Goal: Information Seeking & Learning: Learn about a topic

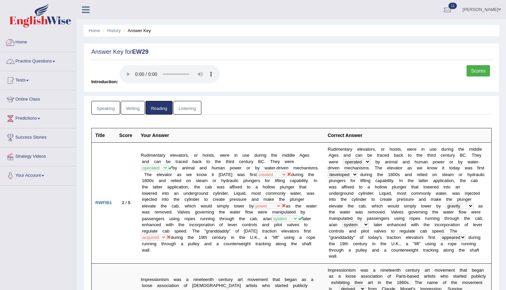
click at [54, 63] on link "Practice Questions" at bounding box center [38, 60] width 76 height 17
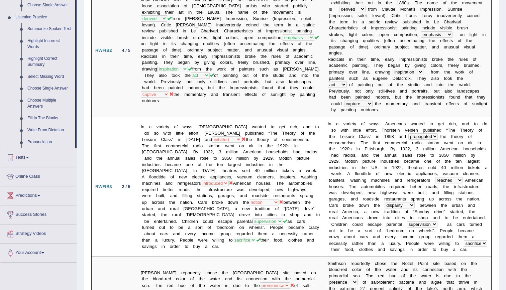
scroll to position [282, 0]
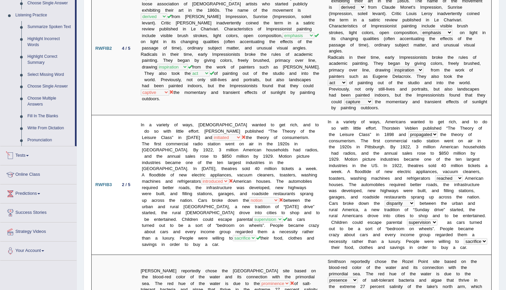
click at [24, 151] on link "Tests" at bounding box center [38, 154] width 76 height 17
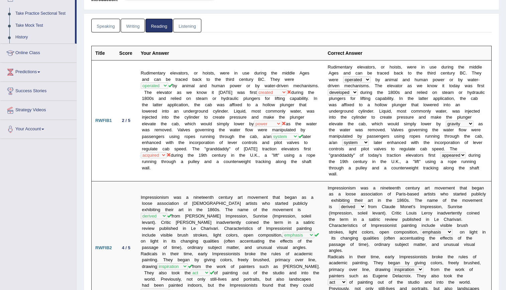
scroll to position [0, 0]
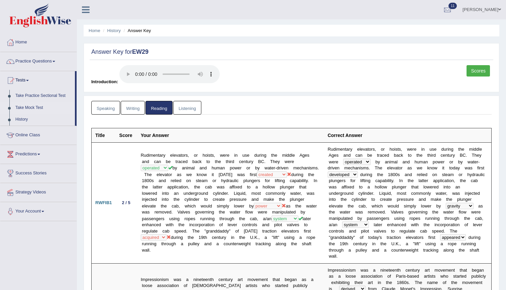
click at [22, 107] on link "Take Mock Test" at bounding box center [43, 108] width 63 height 12
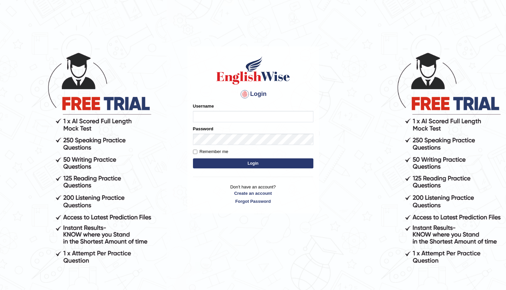
type input "kenia999"
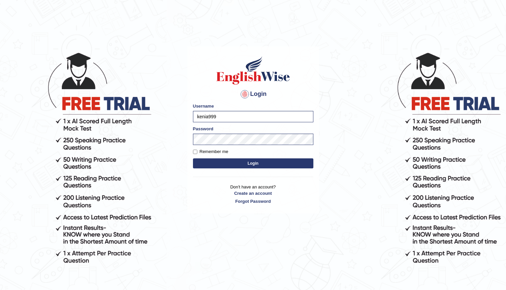
click at [238, 164] on button "Login" at bounding box center [253, 164] width 120 height 10
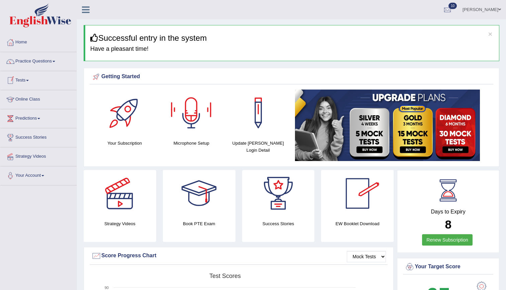
click at [25, 83] on link "Tests" at bounding box center [38, 79] width 76 height 17
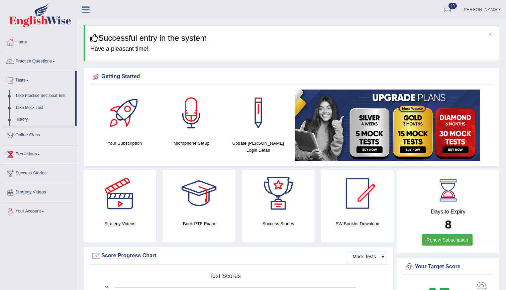
click at [25, 83] on link "Tests" at bounding box center [37, 79] width 75 height 17
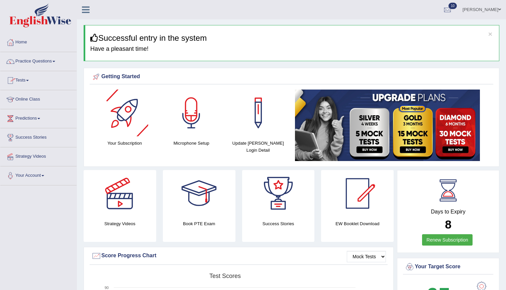
click at [49, 57] on link "Practice Questions" at bounding box center [38, 60] width 76 height 17
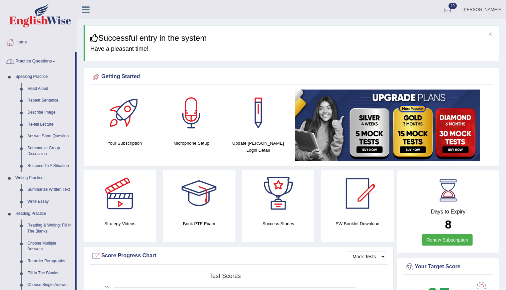
click at [48, 62] on link "Practice Questions" at bounding box center [37, 60] width 75 height 17
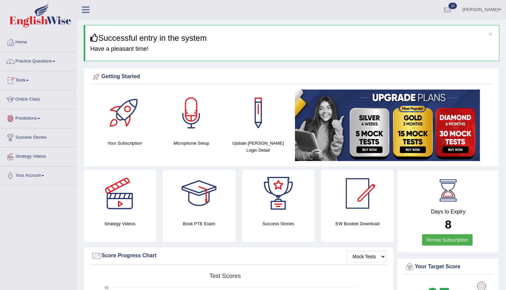
click at [29, 117] on link "Predictions" at bounding box center [38, 117] width 76 height 17
click at [29, 117] on link "Predictions" at bounding box center [37, 117] width 75 height 17
click at [23, 78] on link "Tests" at bounding box center [38, 79] width 76 height 17
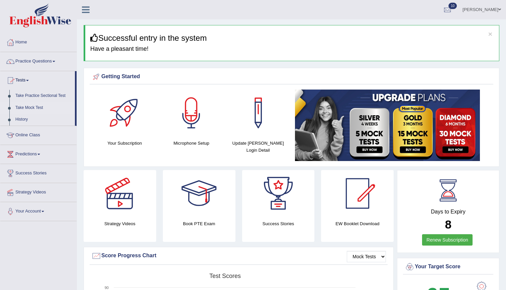
click at [29, 106] on link "Take Mock Test" at bounding box center [43, 108] width 63 height 12
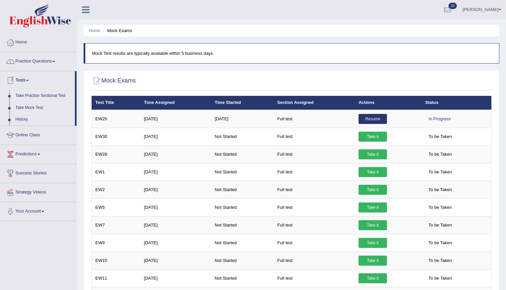
click at [27, 94] on link "Take Practice Sectional Test" at bounding box center [43, 96] width 63 height 12
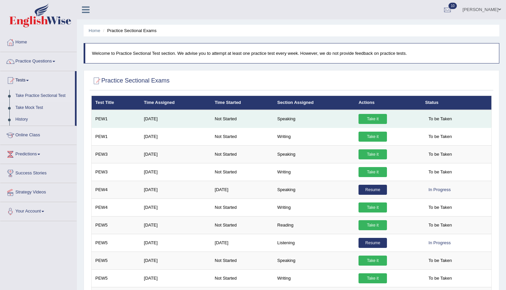
click at [369, 114] on link "Take it" at bounding box center [372, 119] width 28 height 10
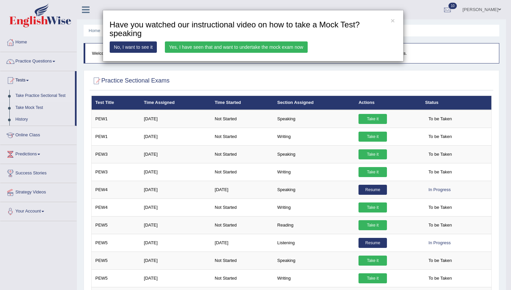
click at [244, 43] on link "Yes, I have seen that and want to undertake the mock exam now" at bounding box center [236, 46] width 143 height 11
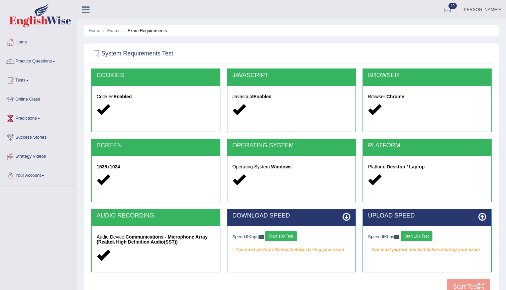
scroll to position [61, 0]
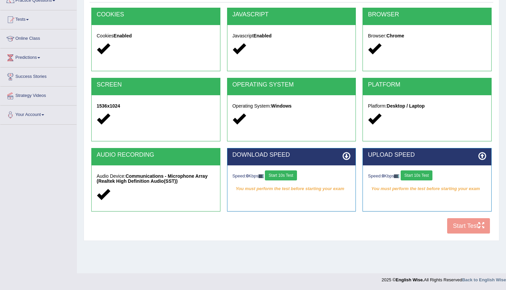
click at [458, 225] on div "COOKIES Cookies Enabled JAVASCRIPT Javascript Enabled BROWSER Browser: Chrome S…" at bounding box center [292, 123] width 404 height 230
click at [287, 172] on button "Start 10s Test" at bounding box center [281, 176] width 32 height 10
click at [422, 177] on button "Start 10s Test" at bounding box center [417, 176] width 32 height 10
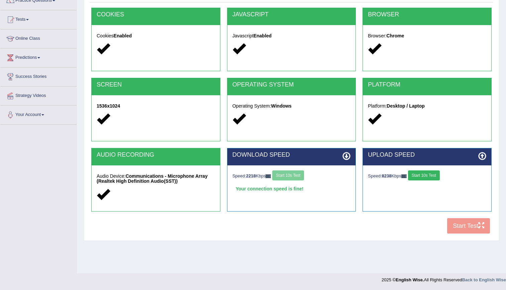
click at [422, 177] on button "Start 10s Test" at bounding box center [424, 176] width 32 height 10
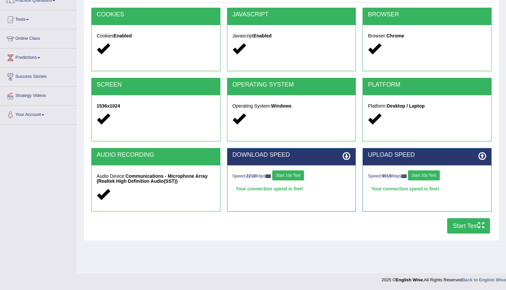
click at [455, 229] on button "Start Test" at bounding box center [468, 225] width 43 height 15
click at [24, 58] on link "Predictions" at bounding box center [38, 56] width 76 height 17
drag, startPoint x: 78, startPoint y: 63, endPoint x: 75, endPoint y: 56, distance: 7.6
click at [75, 56] on div "Toggle navigation Home Practice Questions Speaking Practice Read Aloud Repeat S…" at bounding box center [253, 113] width 506 height 348
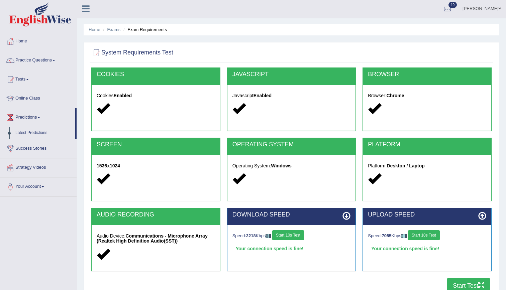
scroll to position [0, 0]
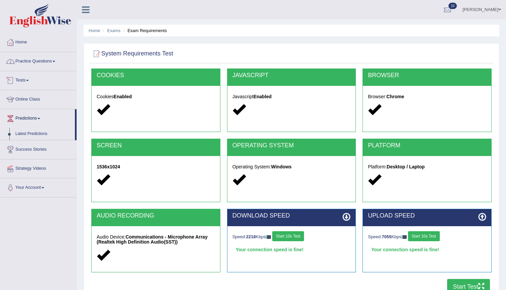
click at [21, 60] on link "Practice Questions" at bounding box center [38, 60] width 76 height 17
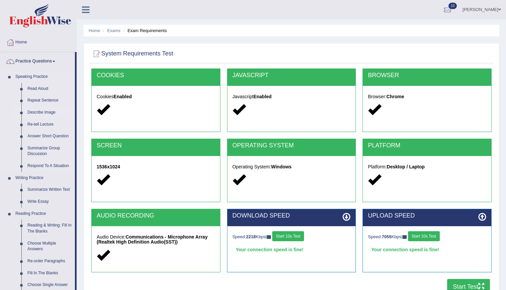
click at [37, 113] on link "Describe Image" at bounding box center [49, 113] width 50 height 12
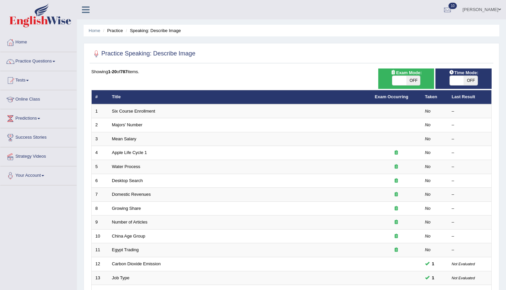
click at [397, 82] on span at bounding box center [399, 80] width 14 height 9
checkbox input "true"
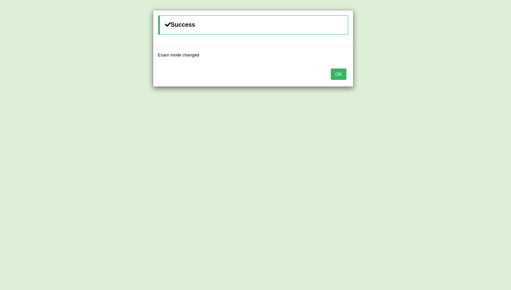
click at [343, 76] on button "OK" at bounding box center [338, 74] width 15 height 11
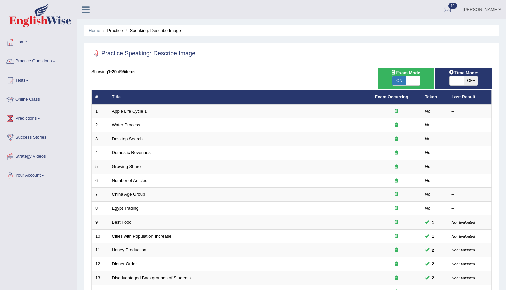
click at [456, 79] on span at bounding box center [457, 80] width 14 height 9
checkbox input "true"
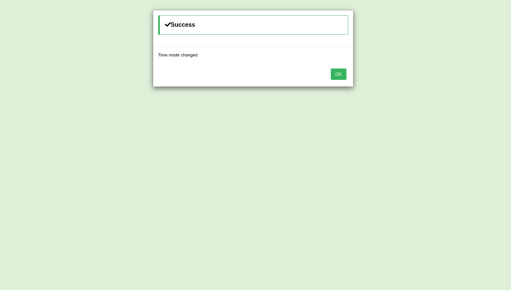
click at [340, 74] on button "OK" at bounding box center [338, 74] width 15 height 11
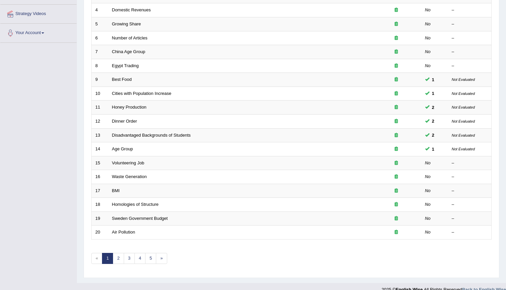
scroll to position [144, 0]
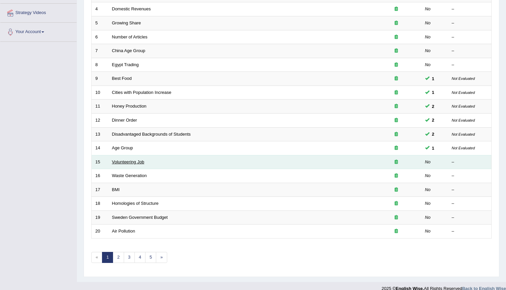
click at [119, 164] on link "Volunteering Job" at bounding box center [128, 162] width 32 height 5
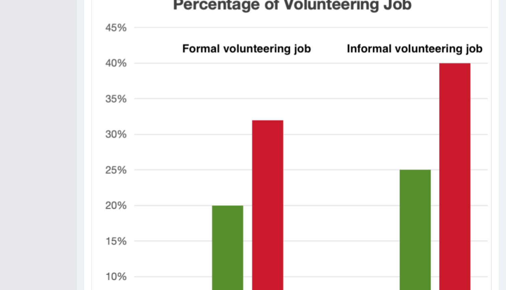
scroll to position [187, 0]
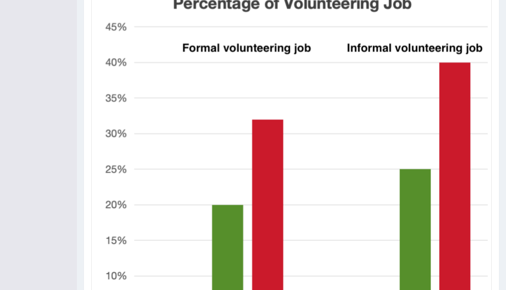
drag, startPoint x: 504, startPoint y: 143, endPoint x: 508, endPoint y: 177, distance: 34.1
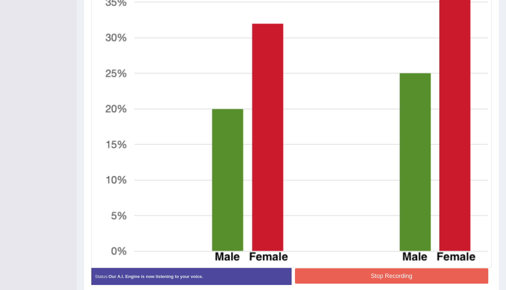
scroll to position [284, 0]
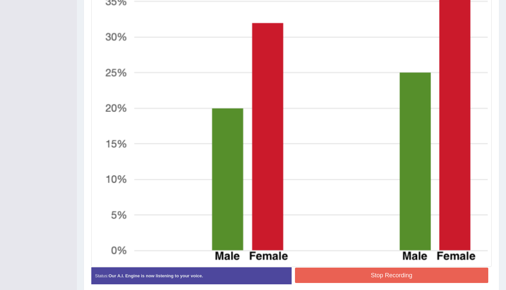
click at [406, 278] on button "Stop Recording" at bounding box center [392, 275] width 194 height 15
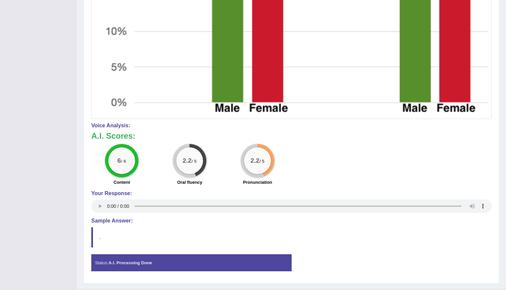
scroll to position [447, 0]
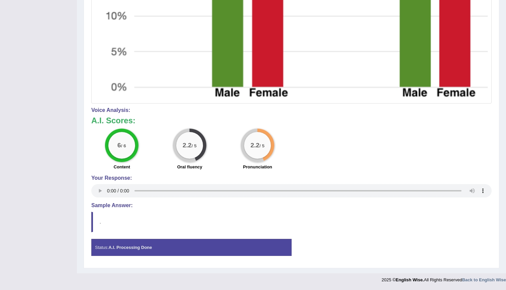
drag, startPoint x: 505, startPoint y: 229, endPoint x: 511, endPoint y: 54, distance: 174.6
drag, startPoint x: 505, startPoint y: 225, endPoint x: 483, endPoint y: 64, distance: 162.7
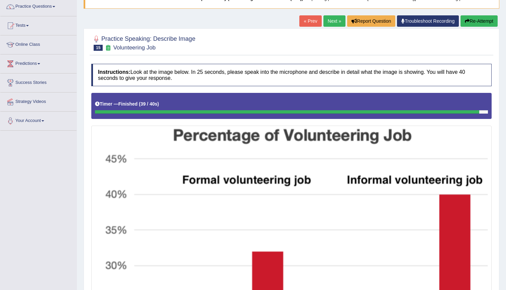
scroll to position [0, 0]
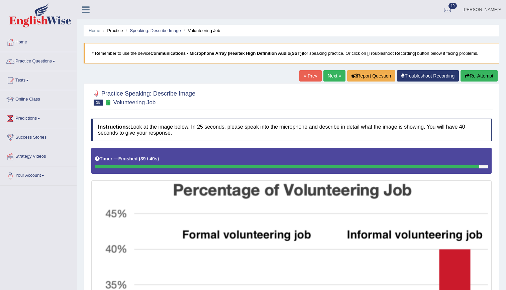
click at [326, 77] on link "Next »" at bounding box center [334, 75] width 22 height 11
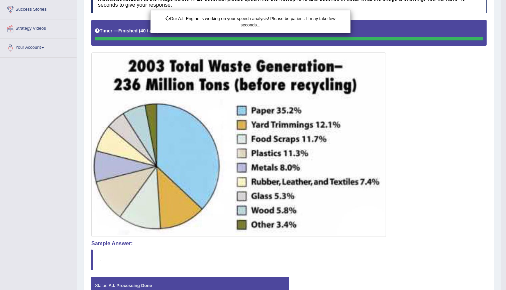
scroll to position [166, 0]
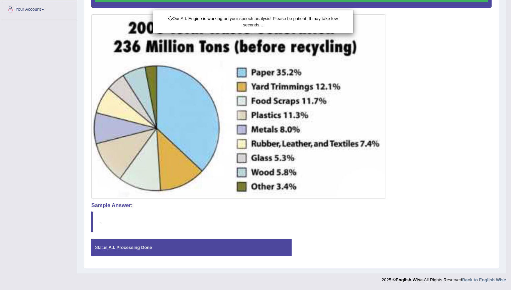
drag, startPoint x: 511, startPoint y: 133, endPoint x: 511, endPoint y: 230, distance: 97.3
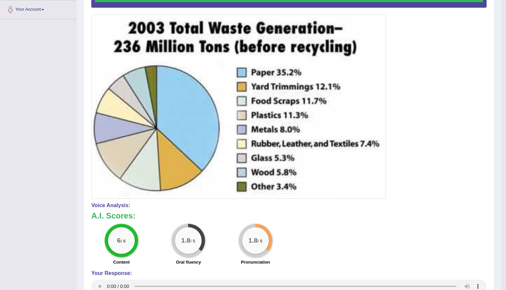
scroll to position [0, 0]
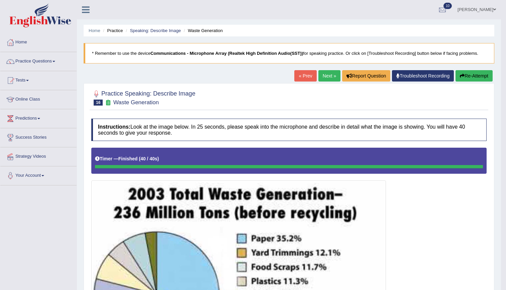
click at [329, 82] on link "Next »" at bounding box center [329, 75] width 22 height 11
click at [328, 75] on link "Next »" at bounding box center [329, 75] width 22 height 11
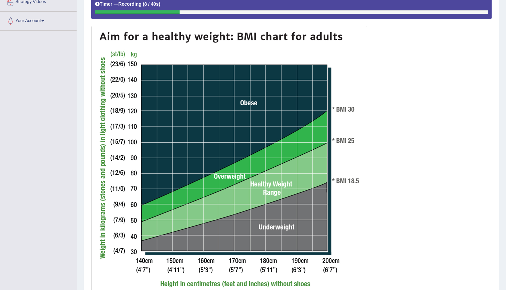
scroll to position [157, 0]
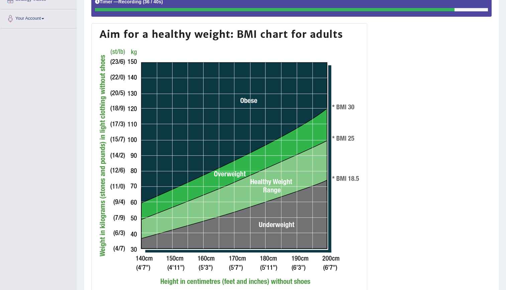
drag, startPoint x: 501, startPoint y: 148, endPoint x: 503, endPoint y: 166, distance: 17.8
click at [503, 166] on div "Home Practice Speaking: Describe Image BMI * Remember to use the device Communi…" at bounding box center [291, 92] width 429 height 498
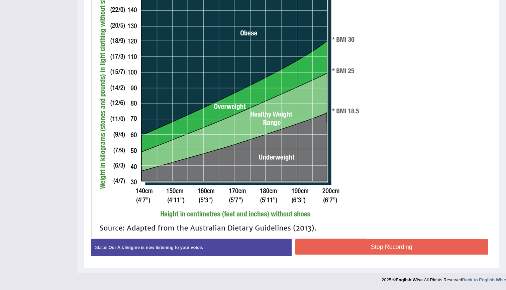
click at [346, 250] on button "Stop Recording" at bounding box center [392, 246] width 194 height 15
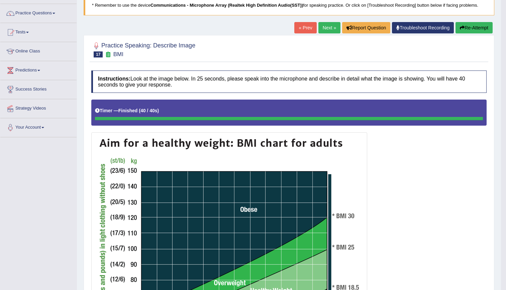
scroll to position [33, 0]
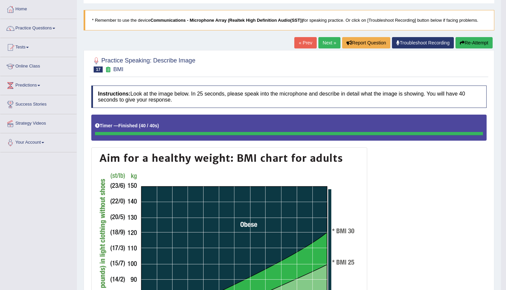
click at [325, 40] on link "Next »" at bounding box center [329, 42] width 22 height 11
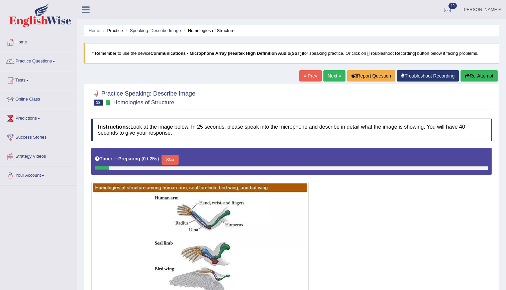
click at [307, 74] on link "« Prev" at bounding box center [310, 75] width 22 height 11
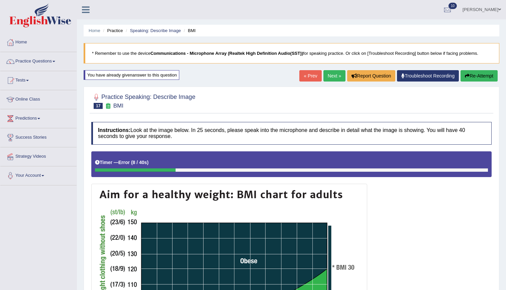
click at [338, 76] on link "Next »" at bounding box center [334, 75] width 22 height 11
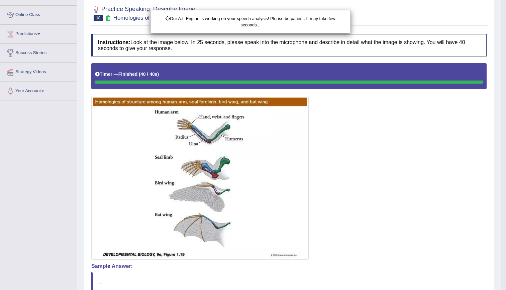
scroll to position [145, 0]
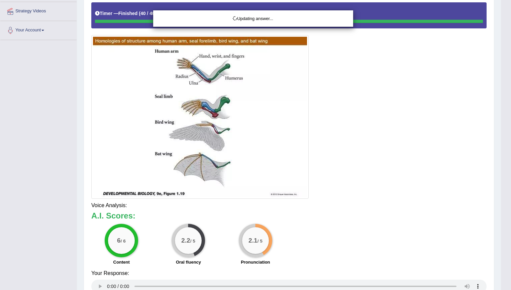
drag, startPoint x: 508, startPoint y: 93, endPoint x: 507, endPoint y: 180, distance: 87.6
click at [506, 145] on html "Toggle navigation Home Practice Questions Speaking Practice Read Aloud Repeat S…" at bounding box center [255, 0] width 511 height 290
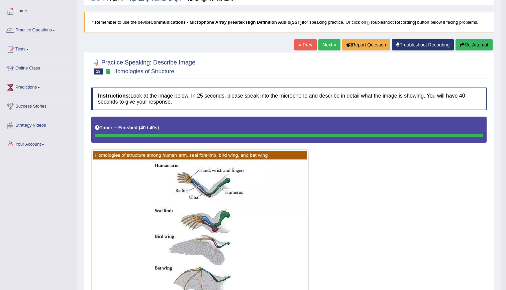
scroll to position [30, 0]
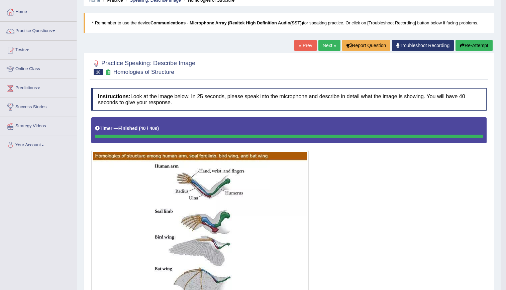
click at [323, 45] on link "Next »" at bounding box center [329, 45] width 22 height 11
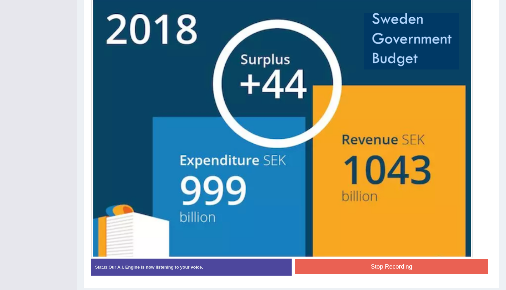
scroll to position [186, 0]
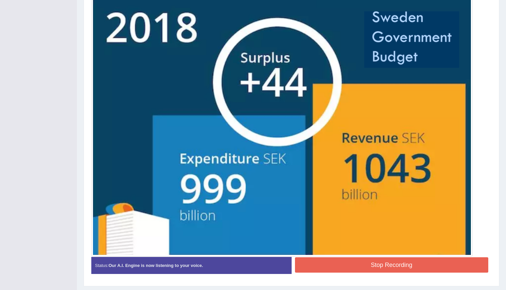
click at [385, 261] on button "Stop Recording" at bounding box center [392, 264] width 194 height 15
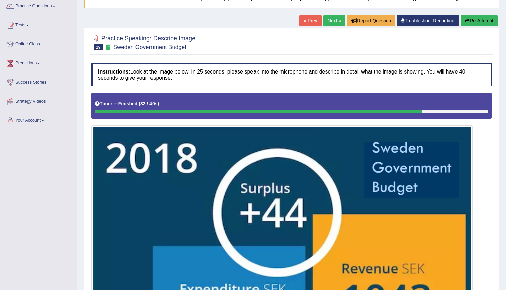
scroll to position [0, 0]
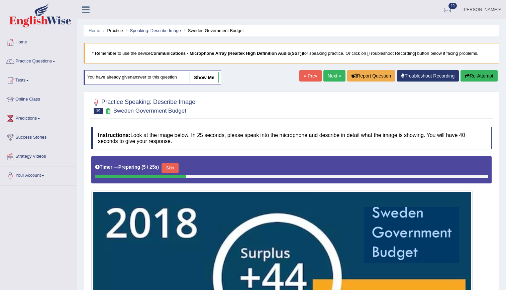
click at [198, 81] on link "show me" at bounding box center [204, 77] width 29 height 11
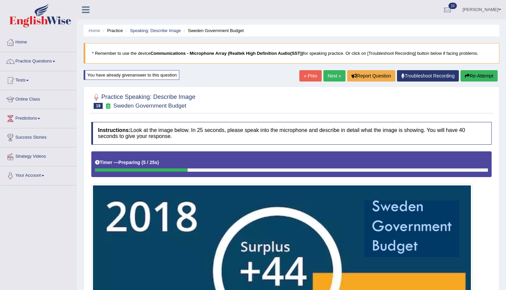
click at [336, 74] on link "Next »" at bounding box center [334, 75] width 22 height 11
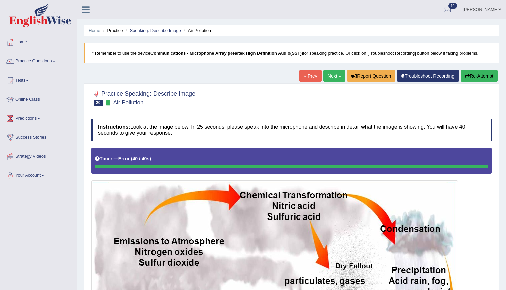
click at [337, 71] on link "Next »" at bounding box center [334, 75] width 22 height 11
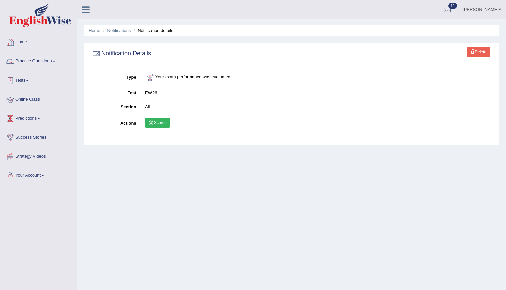
click at [30, 79] on link "Tests" at bounding box center [38, 79] width 76 height 17
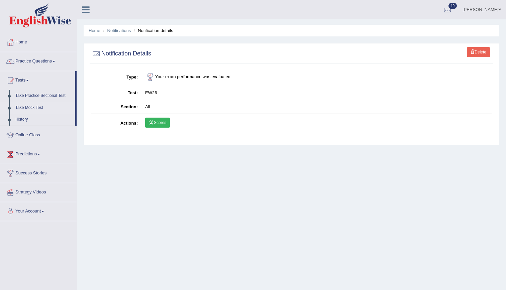
click at [24, 107] on link "Take Mock Test" at bounding box center [43, 108] width 63 height 12
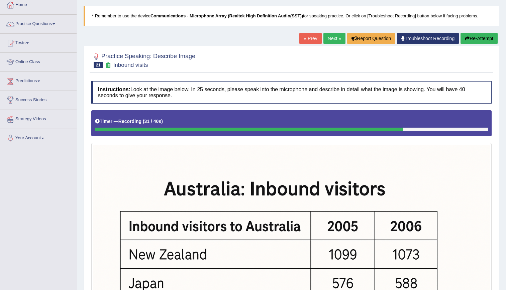
scroll to position [210, 0]
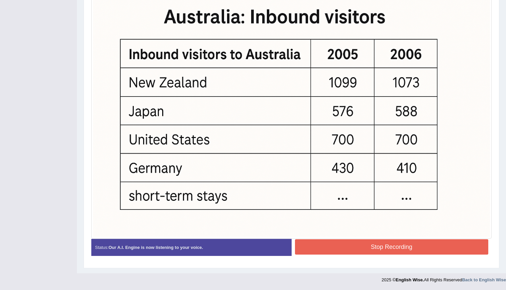
click at [385, 246] on button "Stop Recording" at bounding box center [392, 246] width 194 height 15
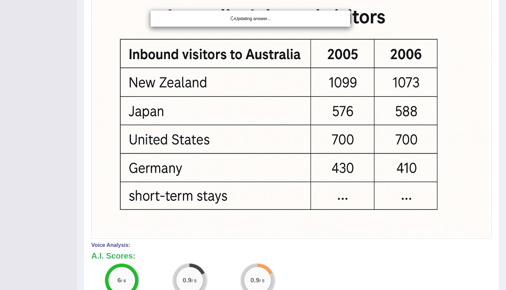
drag, startPoint x: 510, startPoint y: 130, endPoint x: 511, endPoint y: 223, distance: 93.3
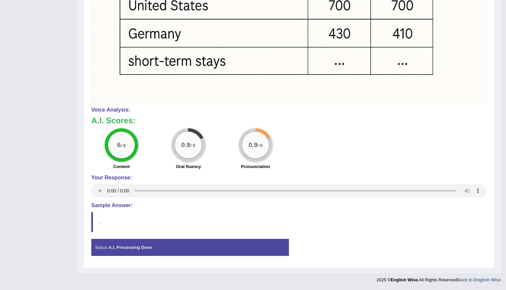
scroll to position [0, 0]
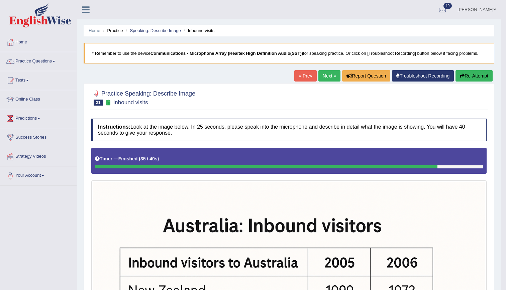
click at [327, 71] on link "Next »" at bounding box center [329, 75] width 22 height 11
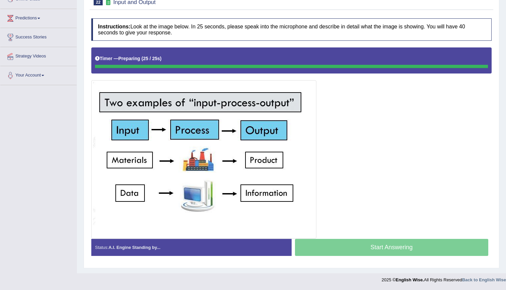
scroll to position [100, 0]
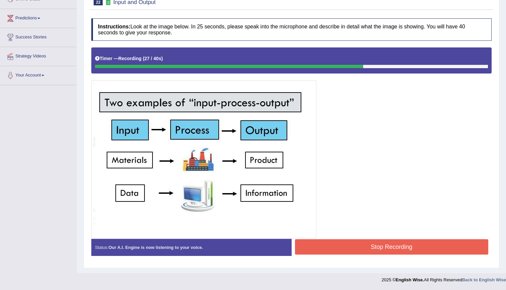
click at [425, 243] on button "Stop Recording" at bounding box center [392, 246] width 194 height 15
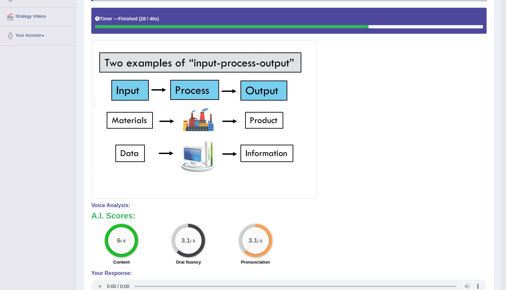
scroll to position [139, 0]
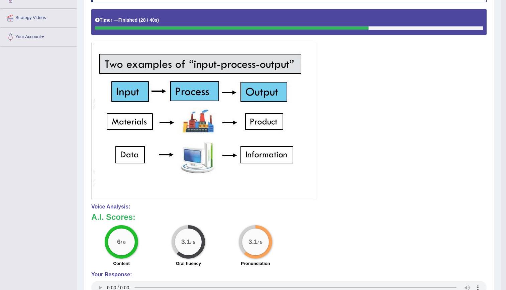
drag, startPoint x: 505, startPoint y: 182, endPoint x: 511, endPoint y: 90, distance: 92.1
click at [506, 90] on html "Toggle navigation Home Practice Questions Speaking Practice Read Aloud Repeat S…" at bounding box center [253, 6] width 506 height 290
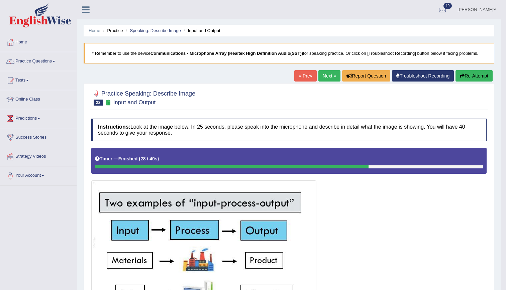
click at [325, 78] on link "Next »" at bounding box center [329, 75] width 22 height 11
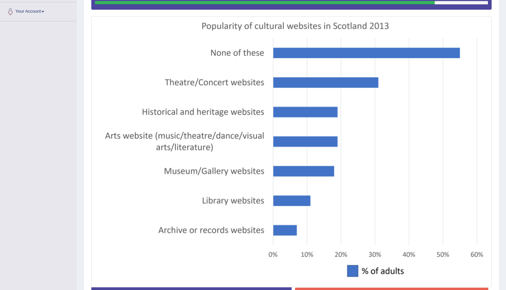
scroll to position [213, 0]
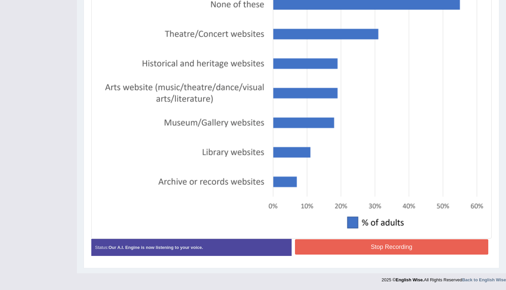
click at [346, 250] on button "Stop Recording" at bounding box center [392, 246] width 194 height 15
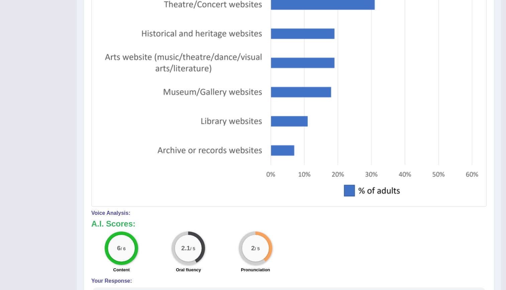
scroll to position [21, 0]
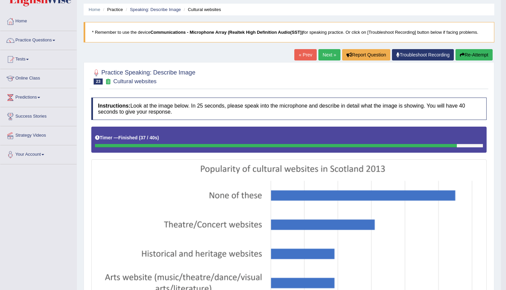
click at [331, 51] on link "Next »" at bounding box center [329, 54] width 22 height 11
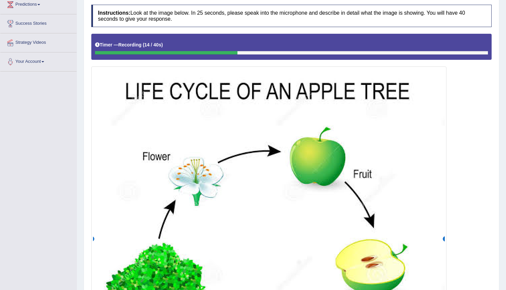
scroll to position [289, 0]
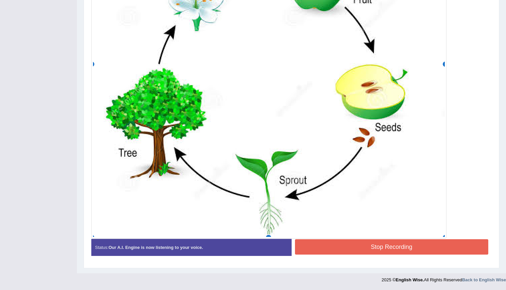
click at [373, 252] on button "Stop Recording" at bounding box center [392, 246] width 194 height 15
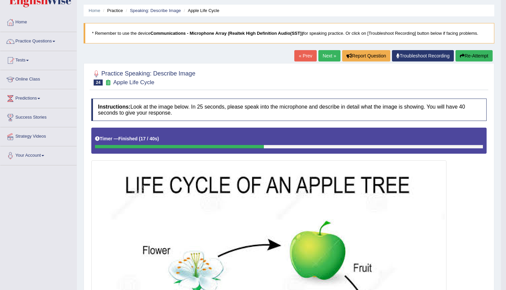
scroll to position [0, 0]
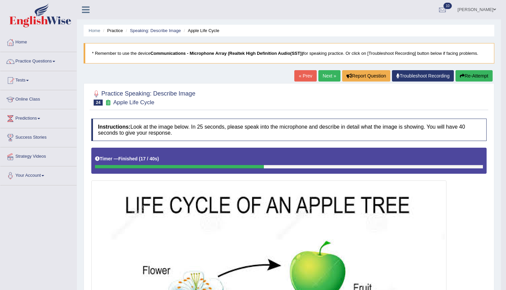
click at [328, 72] on link "Next »" at bounding box center [329, 75] width 22 height 11
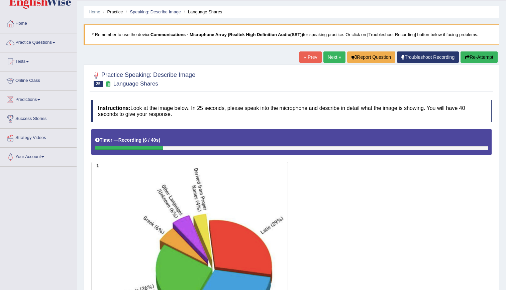
scroll to position [17, 0]
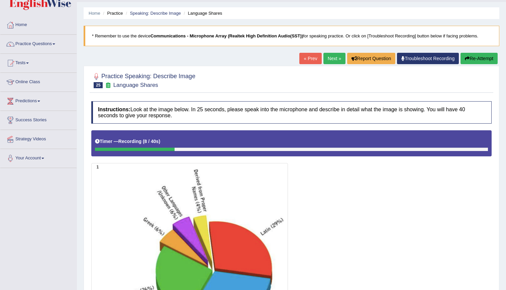
click at [478, 56] on button "Re-Attempt" at bounding box center [478, 58] width 37 height 11
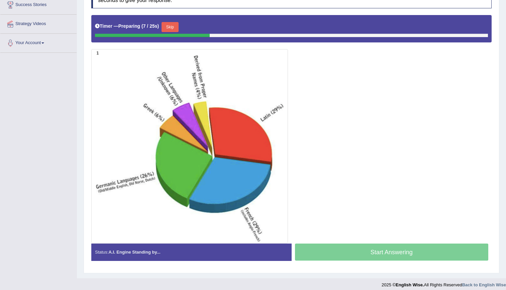
scroll to position [130, 0]
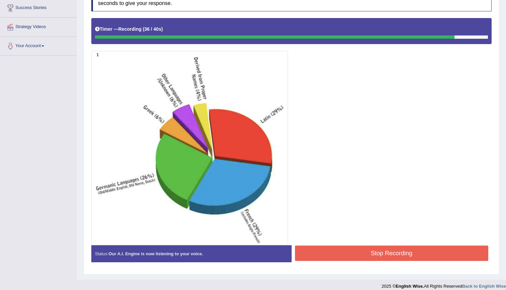
click at [393, 248] on button "Stop Recording" at bounding box center [392, 253] width 194 height 15
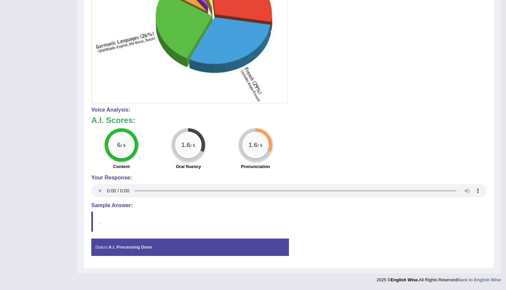
scroll to position [0, 0]
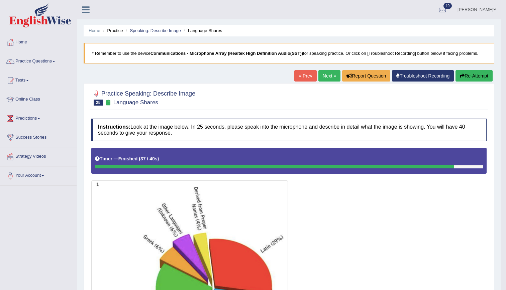
click at [323, 72] on link "Next »" at bounding box center [329, 75] width 22 height 11
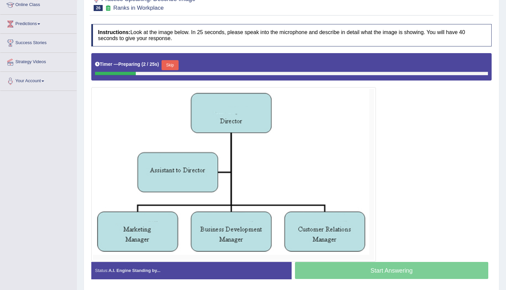
scroll to position [94, 0]
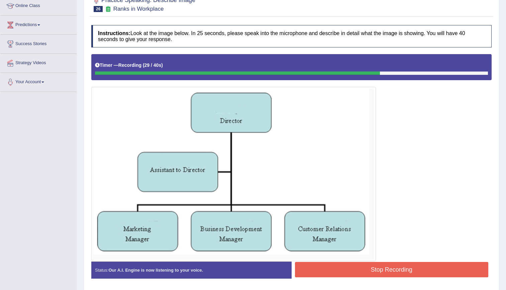
click at [404, 267] on button "Stop Recording" at bounding box center [392, 269] width 194 height 15
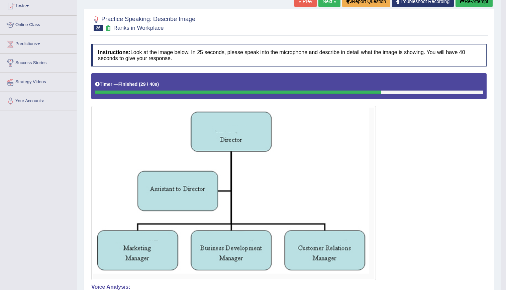
scroll to position [30, 0]
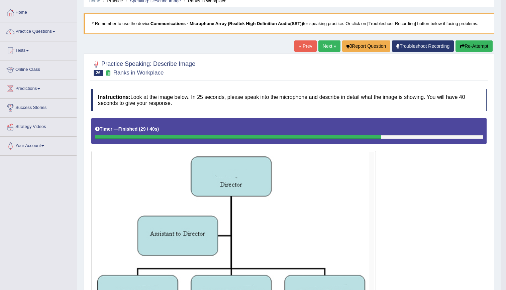
click at [323, 48] on link "Next »" at bounding box center [329, 45] width 22 height 11
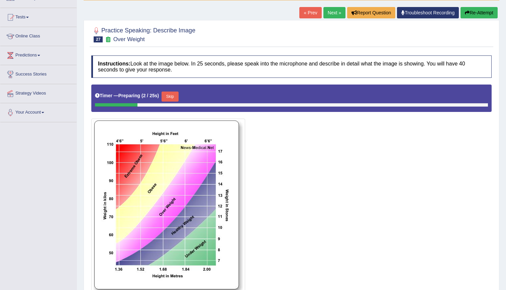
scroll to position [64, 0]
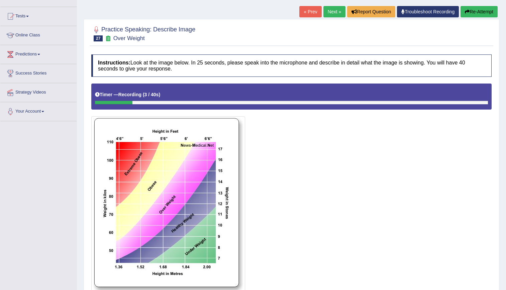
click at [480, 14] on button "Re-Attempt" at bounding box center [478, 11] width 37 height 11
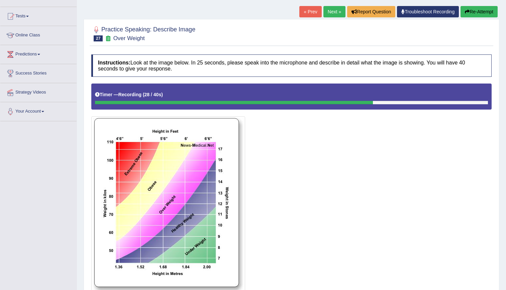
scroll to position [120, 0]
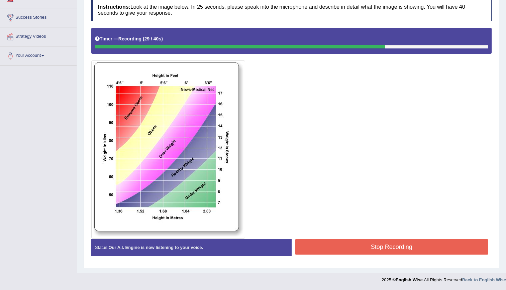
click at [359, 243] on button "Stop Recording" at bounding box center [392, 246] width 194 height 15
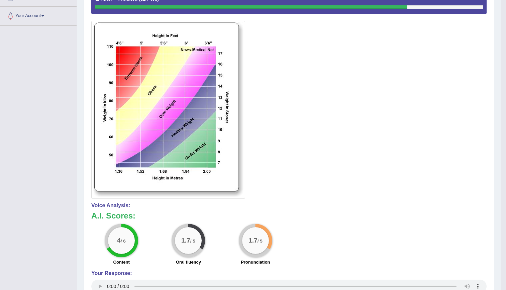
scroll to position [0, 0]
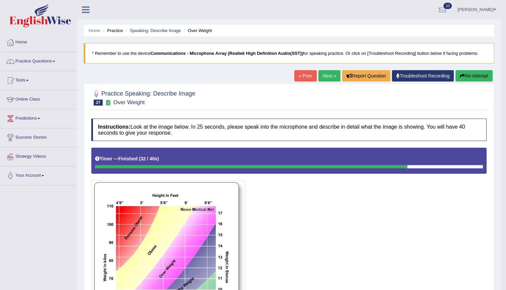
click at [322, 80] on link "Next »" at bounding box center [329, 75] width 22 height 11
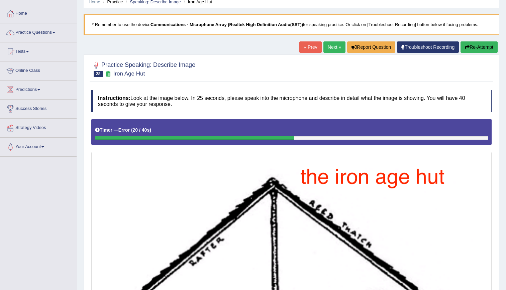
scroll to position [26, 0]
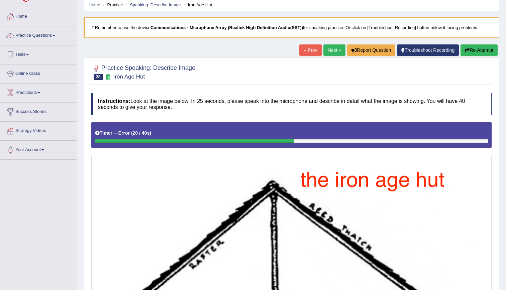
click at [474, 53] on button "Re-Attempt" at bounding box center [478, 49] width 37 height 11
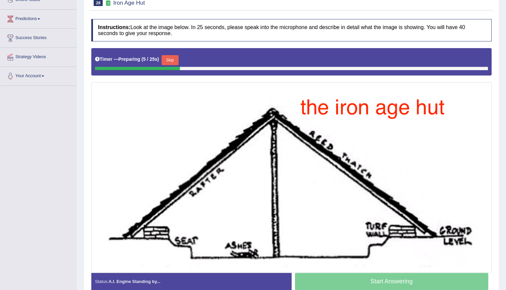
scroll to position [118, 0]
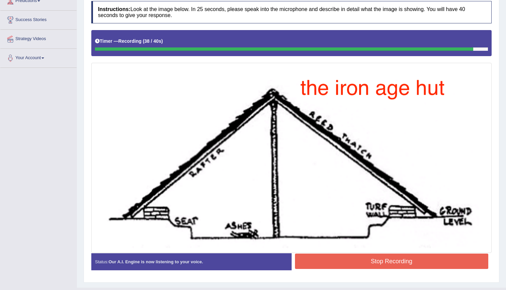
click at [381, 260] on button "Stop Recording" at bounding box center [392, 261] width 194 height 15
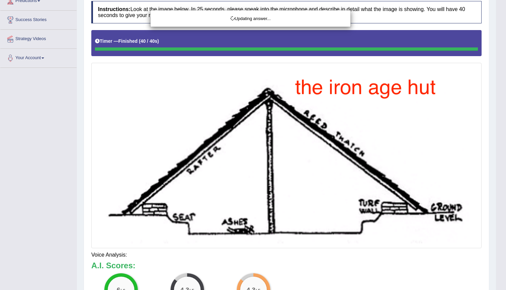
drag, startPoint x: 510, startPoint y: 133, endPoint x: 512, endPoint y: 145, distance: 11.8
click at [506, 145] on html "Toggle navigation Home Practice Questions Speaking Practice Read Aloud Repeat S…" at bounding box center [253, 27] width 506 height 290
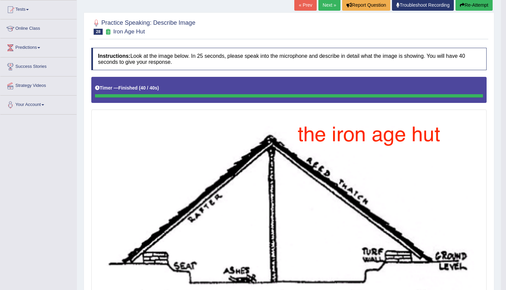
scroll to position [69, 0]
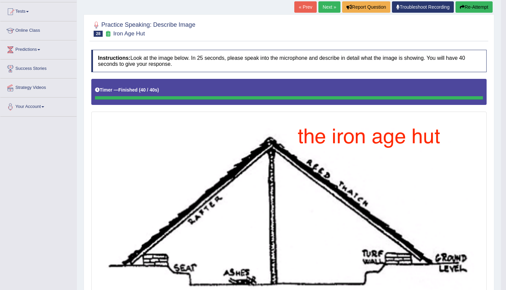
click at [321, 4] on link "Next »" at bounding box center [329, 6] width 22 height 11
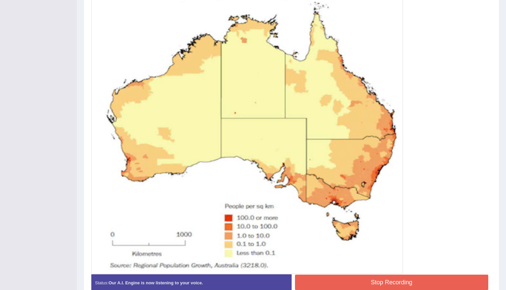
scroll to position [229, 0]
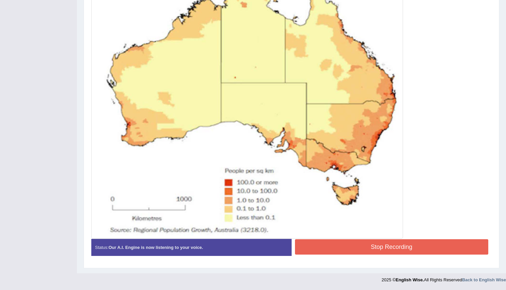
click at [393, 245] on button "Stop Recording" at bounding box center [392, 246] width 194 height 15
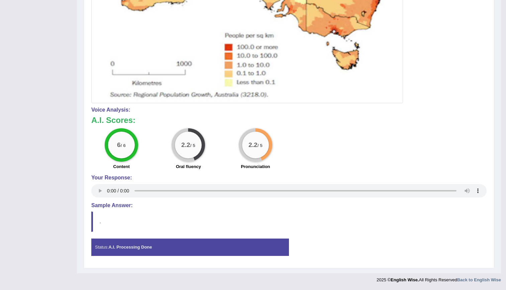
scroll to position [0, 0]
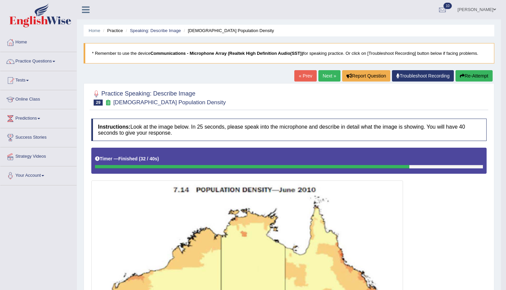
click at [324, 77] on link "Next »" at bounding box center [329, 75] width 22 height 11
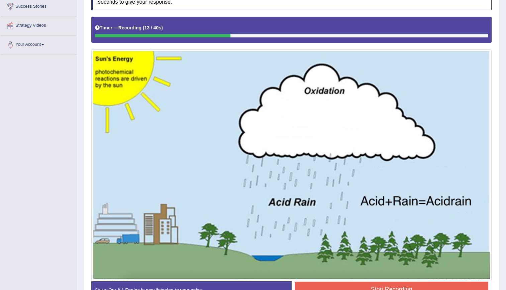
scroll to position [150, 0]
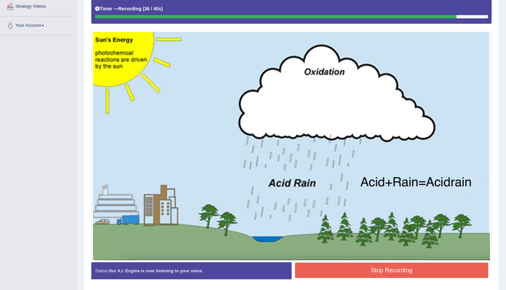
click at [378, 267] on button "Stop Recording" at bounding box center [392, 270] width 194 height 15
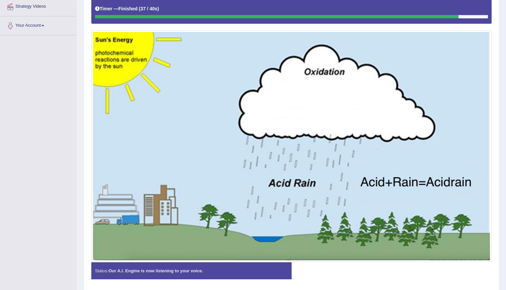
click at [378, 267] on div "Status: Our A.I. Engine is now listening to your voice. Start Answering Stop Re…" at bounding box center [291, 275] width 400 height 24
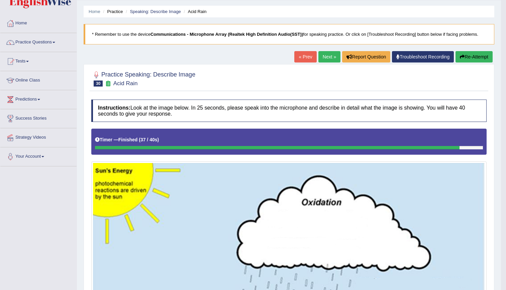
scroll to position [16, 0]
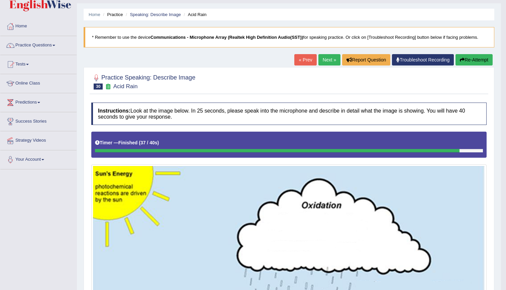
click at [332, 59] on link "Next »" at bounding box center [329, 59] width 22 height 11
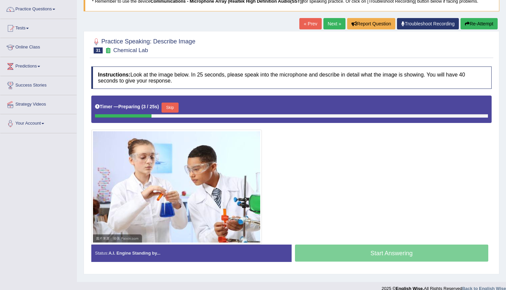
scroll to position [61, 0]
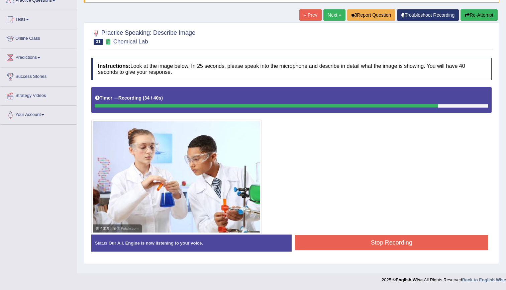
click at [431, 240] on button "Stop Recording" at bounding box center [392, 242] width 194 height 15
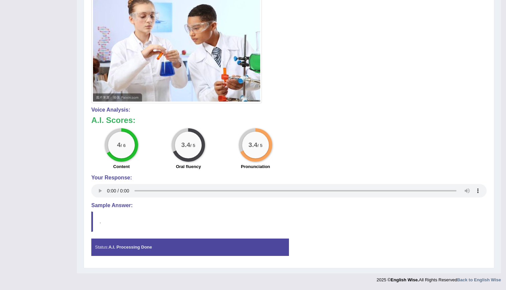
scroll to position [0, 0]
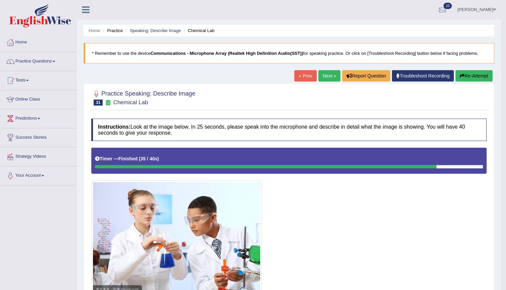
click at [331, 76] on link "Next »" at bounding box center [329, 75] width 22 height 11
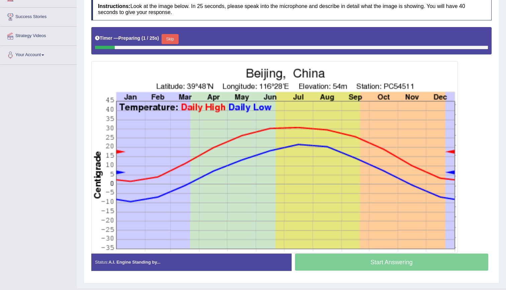
scroll to position [127, 0]
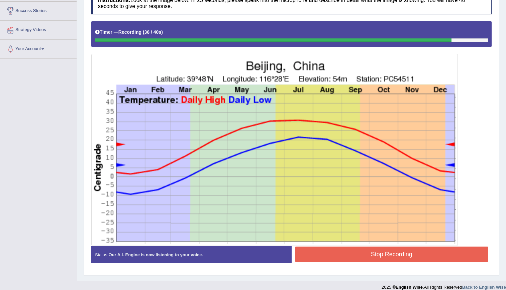
click at [418, 260] on button "Stop Recording" at bounding box center [392, 254] width 194 height 15
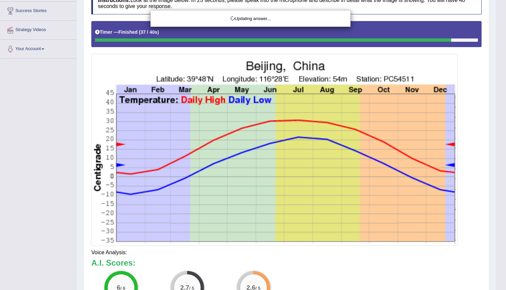
drag, startPoint x: 509, startPoint y: 93, endPoint x: 511, endPoint y: 170, distance: 76.6
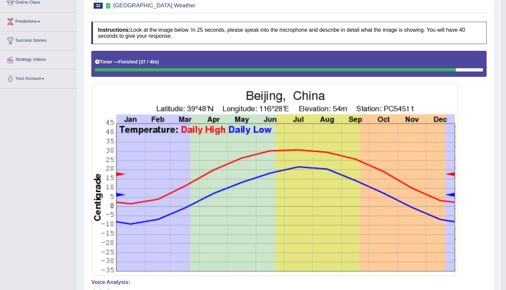
scroll to position [93, 0]
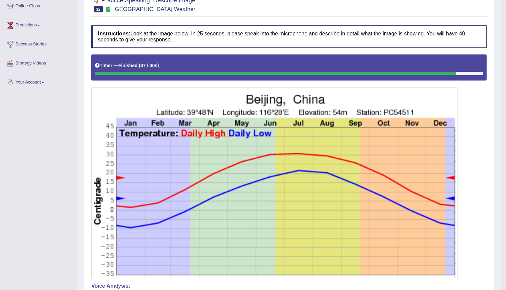
click at [476, 114] on div at bounding box center [288, 167] width 395 height 225
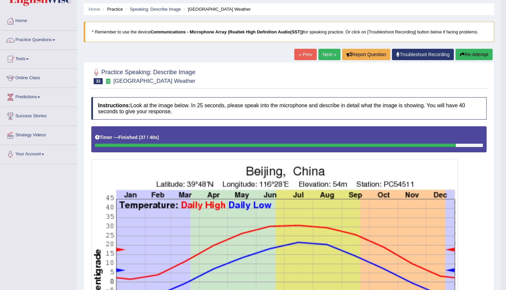
scroll to position [3, 0]
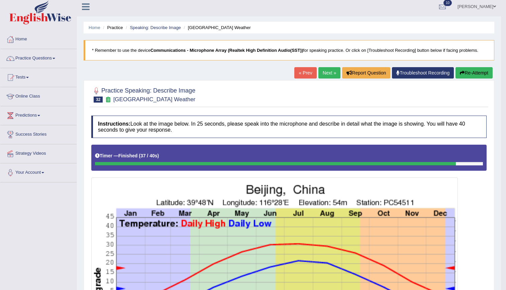
click at [324, 75] on link "Next »" at bounding box center [329, 72] width 22 height 11
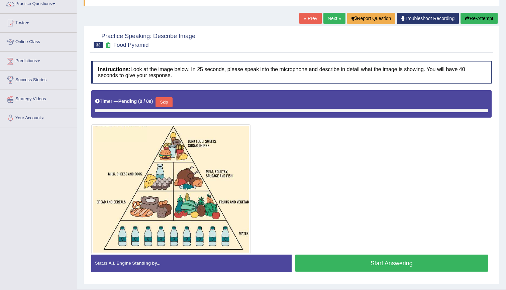
scroll to position [63, 0]
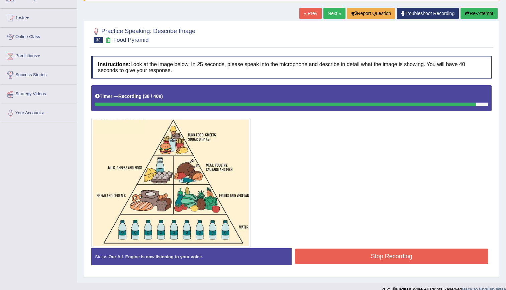
click at [356, 263] on button "Stop Recording" at bounding box center [392, 256] width 194 height 15
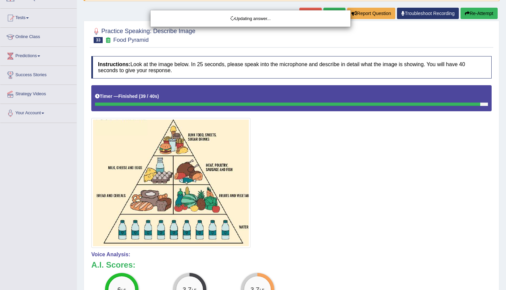
drag, startPoint x: 511, startPoint y: 157, endPoint x: 511, endPoint y: 225, distance: 68.6
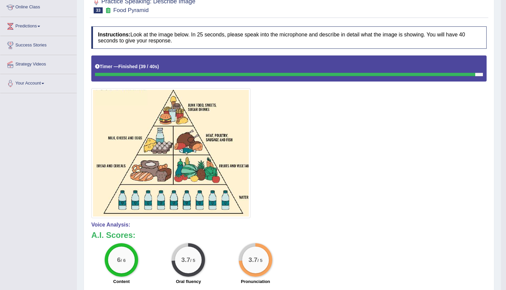
scroll to position [9, 0]
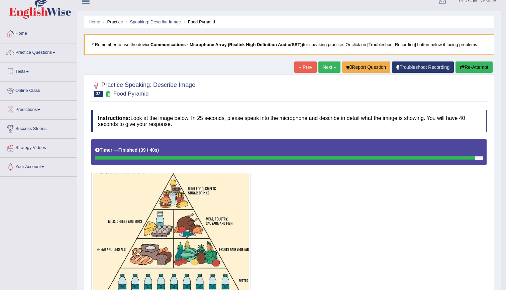
click at [328, 67] on link "Next »" at bounding box center [329, 67] width 22 height 11
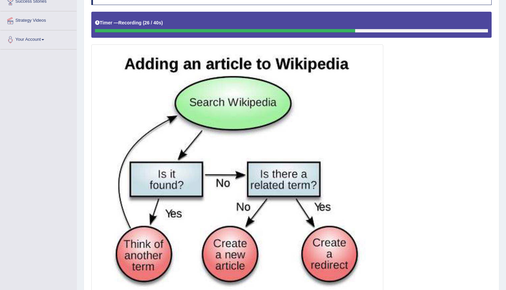
scroll to position [197, 0]
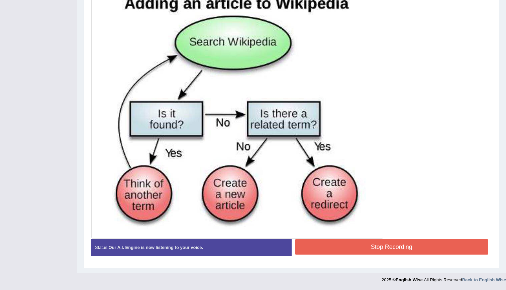
click at [405, 245] on button "Stop Recording" at bounding box center [392, 246] width 194 height 15
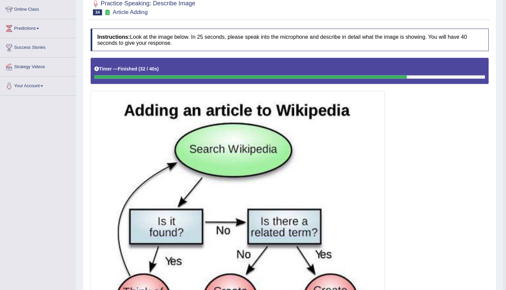
scroll to position [51, 0]
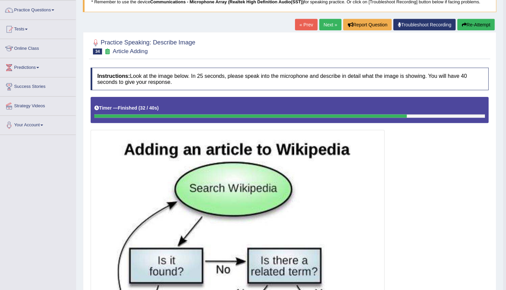
click at [329, 21] on link "Next »" at bounding box center [329, 24] width 22 height 11
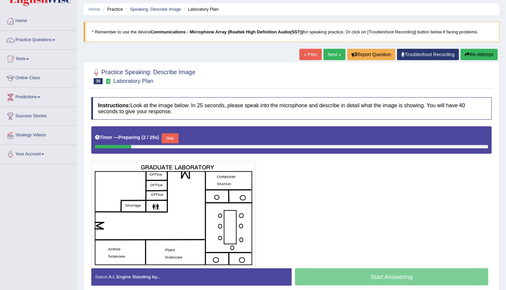
scroll to position [24, 0]
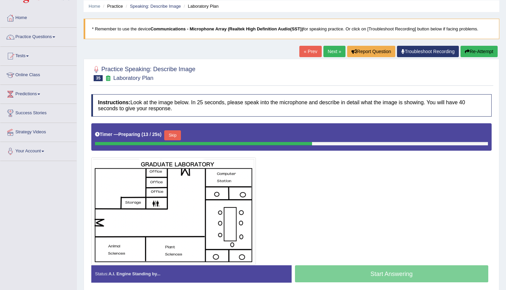
click at [471, 49] on button "Re-Attempt" at bounding box center [478, 51] width 37 height 11
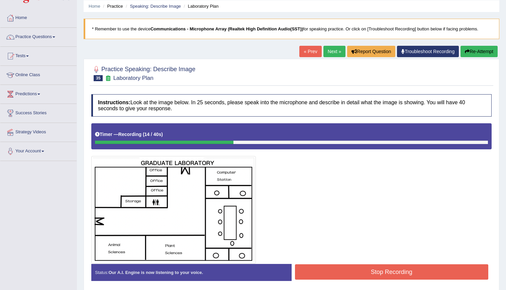
click at [475, 61] on div "Practice Speaking: Describe Image 35 Laboratory Plan Instructions: Look at the …" at bounding box center [292, 176] width 416 height 235
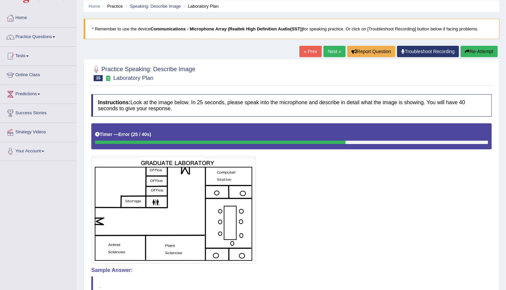
click at [470, 53] on button "Re-Attempt" at bounding box center [478, 51] width 37 height 11
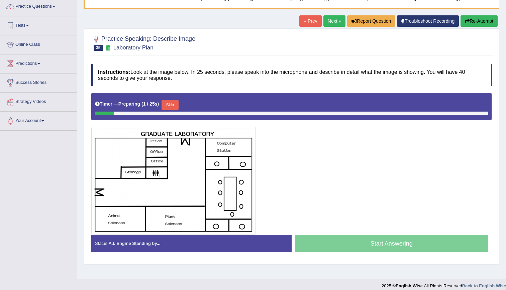
scroll to position [61, 0]
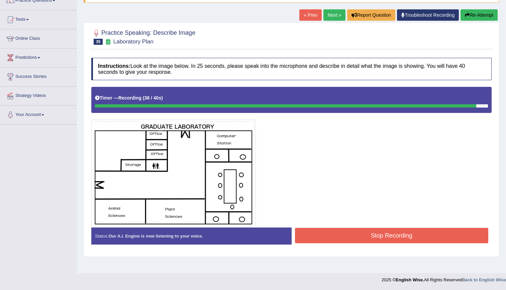
click at [385, 232] on button "Stop Recording" at bounding box center [392, 235] width 194 height 15
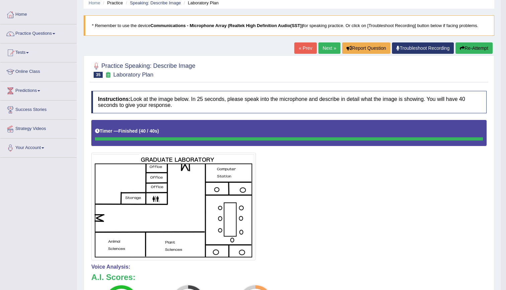
scroll to position [12, 0]
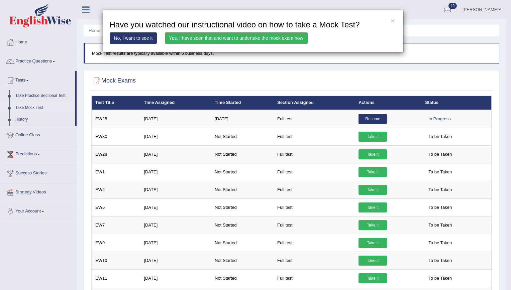
click at [232, 44] on div "× Have you watched our instructional video on how to take a Mock Test? No, I wa…" at bounding box center [253, 31] width 301 height 42
click at [228, 34] on link "Yes, I have seen that and want to undertake the mock exam now" at bounding box center [236, 37] width 143 height 11
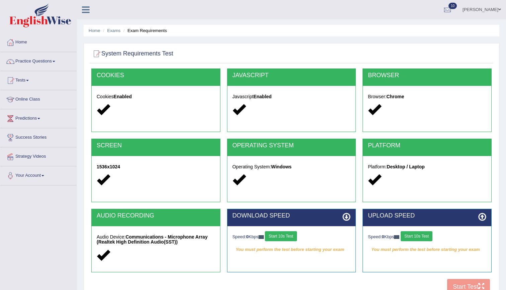
click at [297, 239] on button "Start 10s Test" at bounding box center [281, 236] width 32 height 10
click at [412, 233] on button "Start 10s Test" at bounding box center [417, 236] width 32 height 10
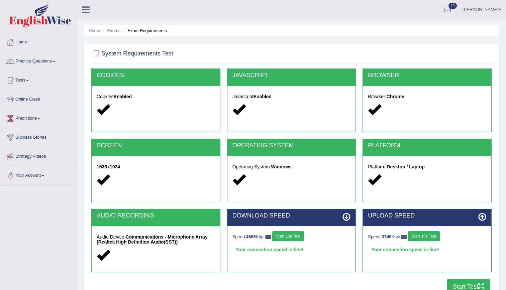
click at [456, 287] on button "Start Test" at bounding box center [468, 286] width 43 height 15
